Goal: Transaction & Acquisition: Download file/media

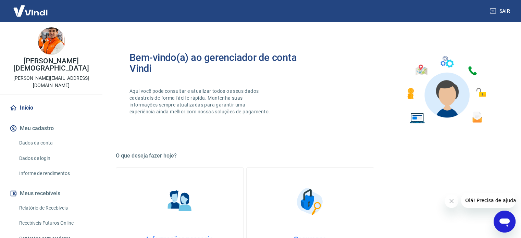
click at [52, 216] on link "Recebíveis Futuros Online" at bounding box center [55, 223] width 78 height 14
click at [49, 201] on link "Relatório de Recebíveis" at bounding box center [55, 208] width 78 height 14
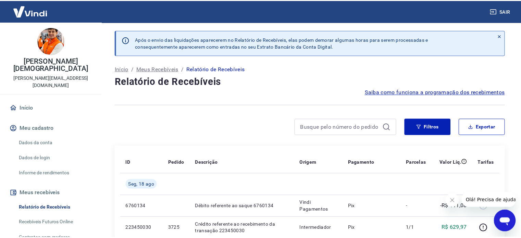
scroll to position [69, 0]
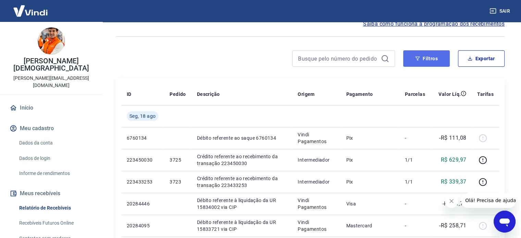
click at [432, 59] on button "Filtros" at bounding box center [426, 58] width 47 height 16
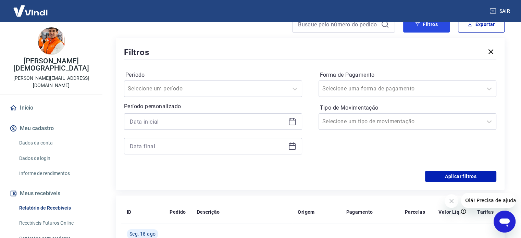
scroll to position [0, 0]
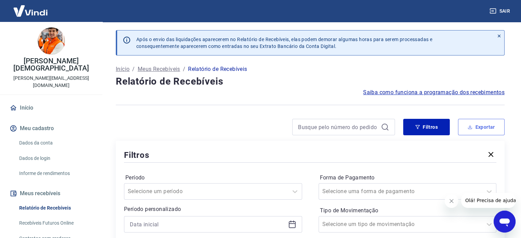
click at [464, 128] on button "Exportar" at bounding box center [481, 127] width 47 height 16
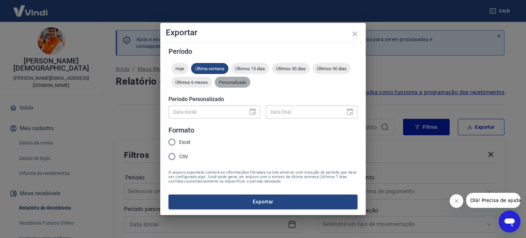
click at [223, 81] on span "Personalizado" at bounding box center [233, 82] width 36 height 5
click at [255, 110] on icon "Choose date" at bounding box center [253, 111] width 6 height 7
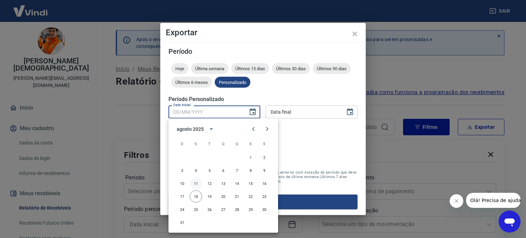
click at [196, 185] on button "11" at bounding box center [196, 184] width 12 height 12
type input "[DATE]"
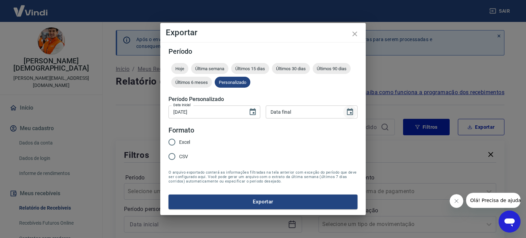
click at [354, 111] on icon "Choose date" at bounding box center [350, 112] width 8 height 8
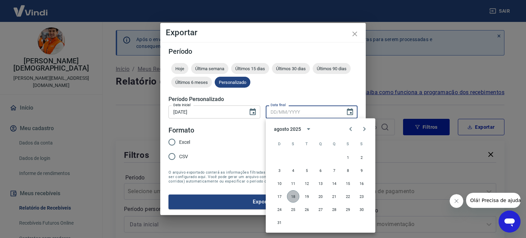
click at [293, 197] on button "18" at bounding box center [293, 197] width 12 height 12
type input "[DATE]"
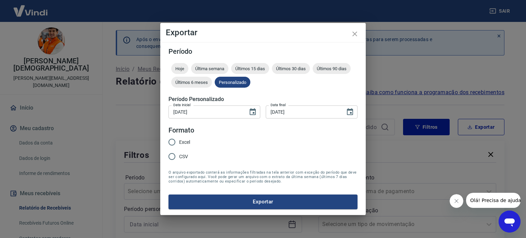
click at [182, 143] on span "Excel" at bounding box center [184, 142] width 11 height 7
click at [179, 143] on input "Excel" at bounding box center [172, 142] width 14 height 14
radio input "true"
click at [210, 197] on button "Exportar" at bounding box center [263, 202] width 189 height 14
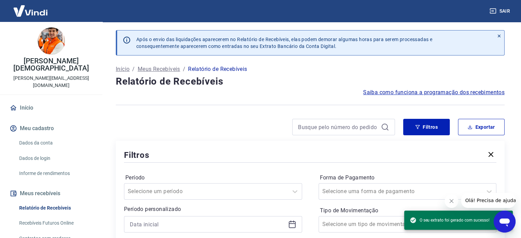
click at [450, 200] on icon "Fechar mensagem da empresa" at bounding box center [451, 200] width 3 height 3
